Goal: Navigation & Orientation: Understand site structure

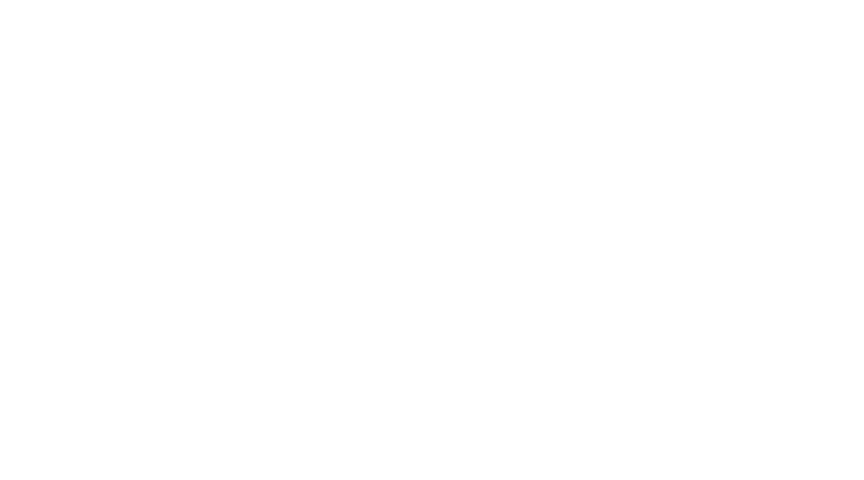
scroll to position [6571, 0]
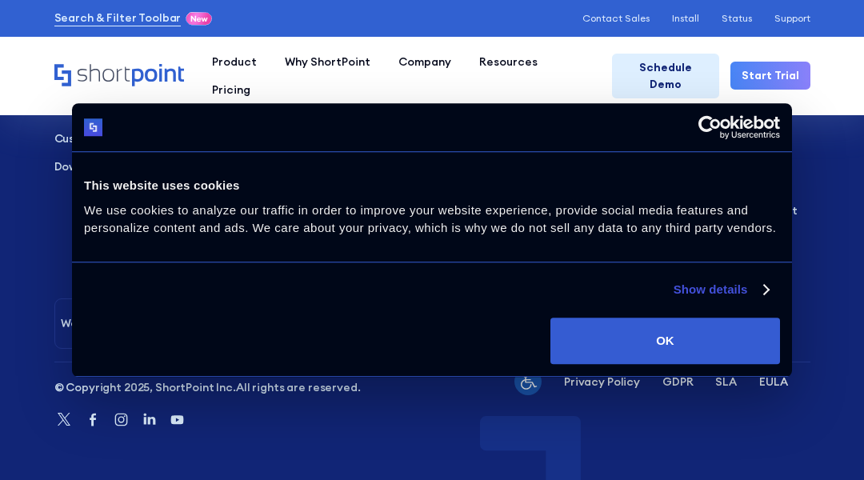
scroll to position [5399, 0]
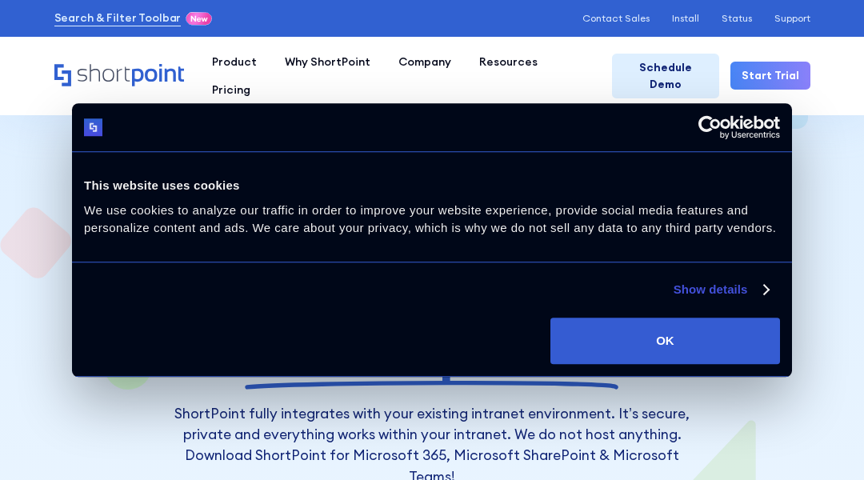
scroll to position [1582, 0]
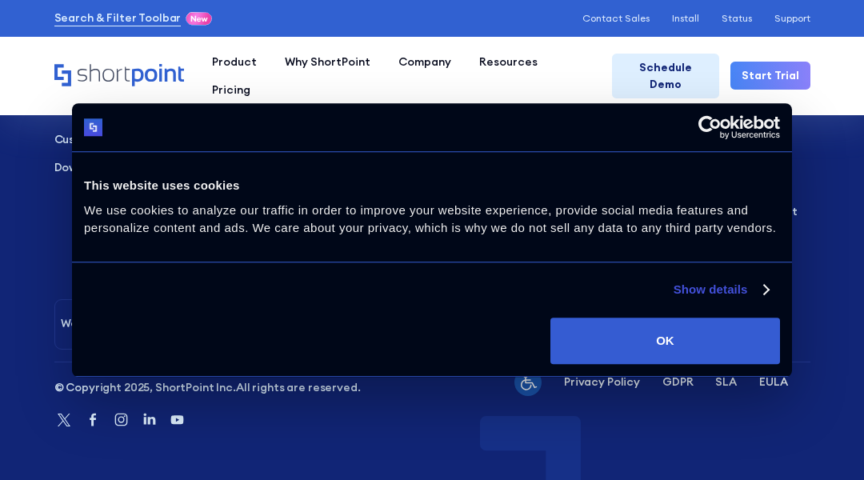
scroll to position [3397, 0]
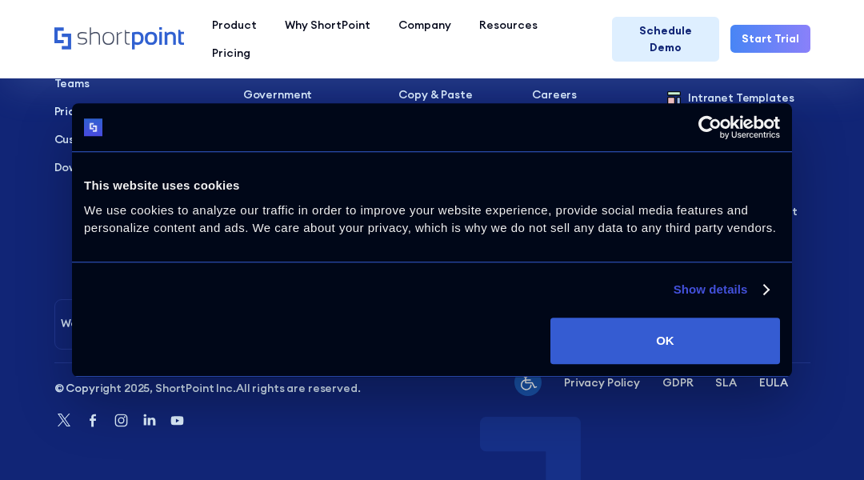
scroll to position [4239, 0]
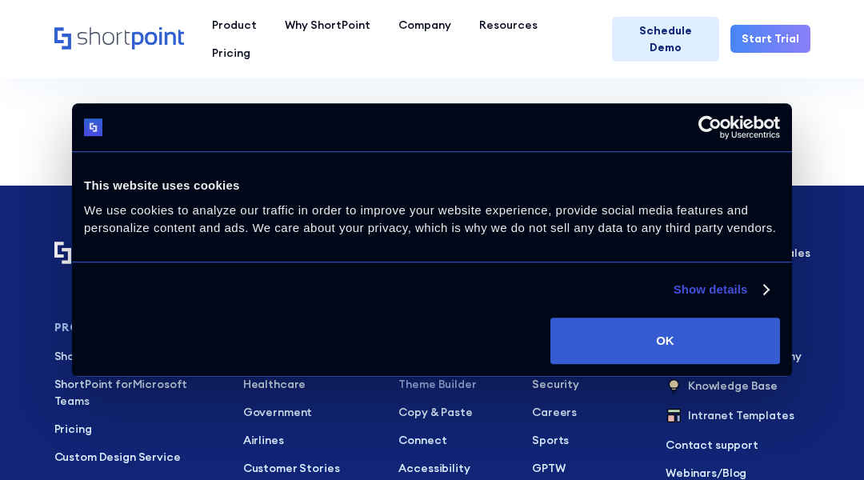
scroll to position [6929, 0]
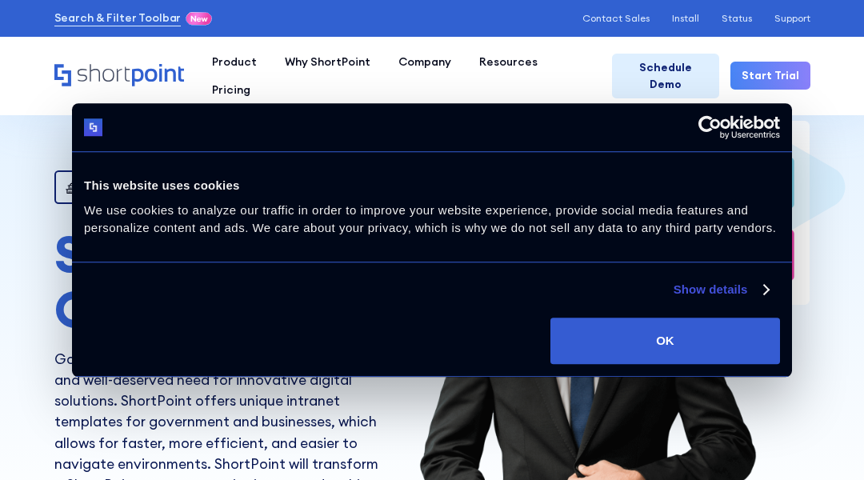
scroll to position [2975, 0]
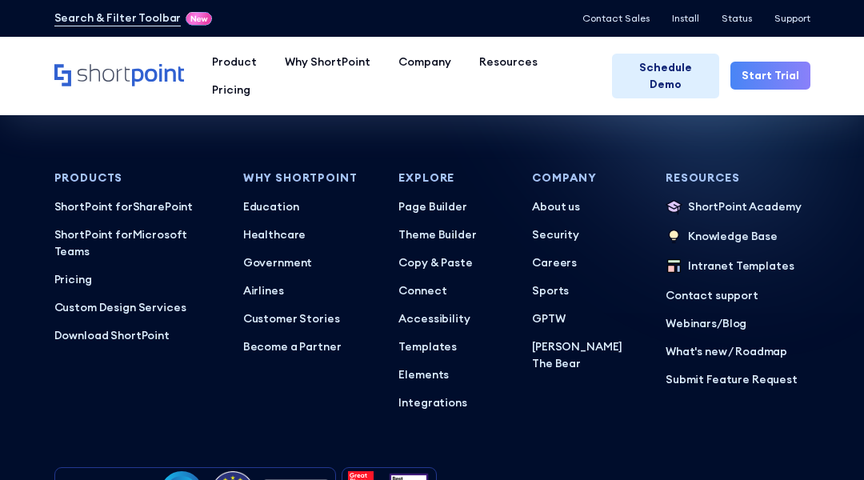
scroll to position [6597, 0]
